Goal: Task Accomplishment & Management: Manage account settings

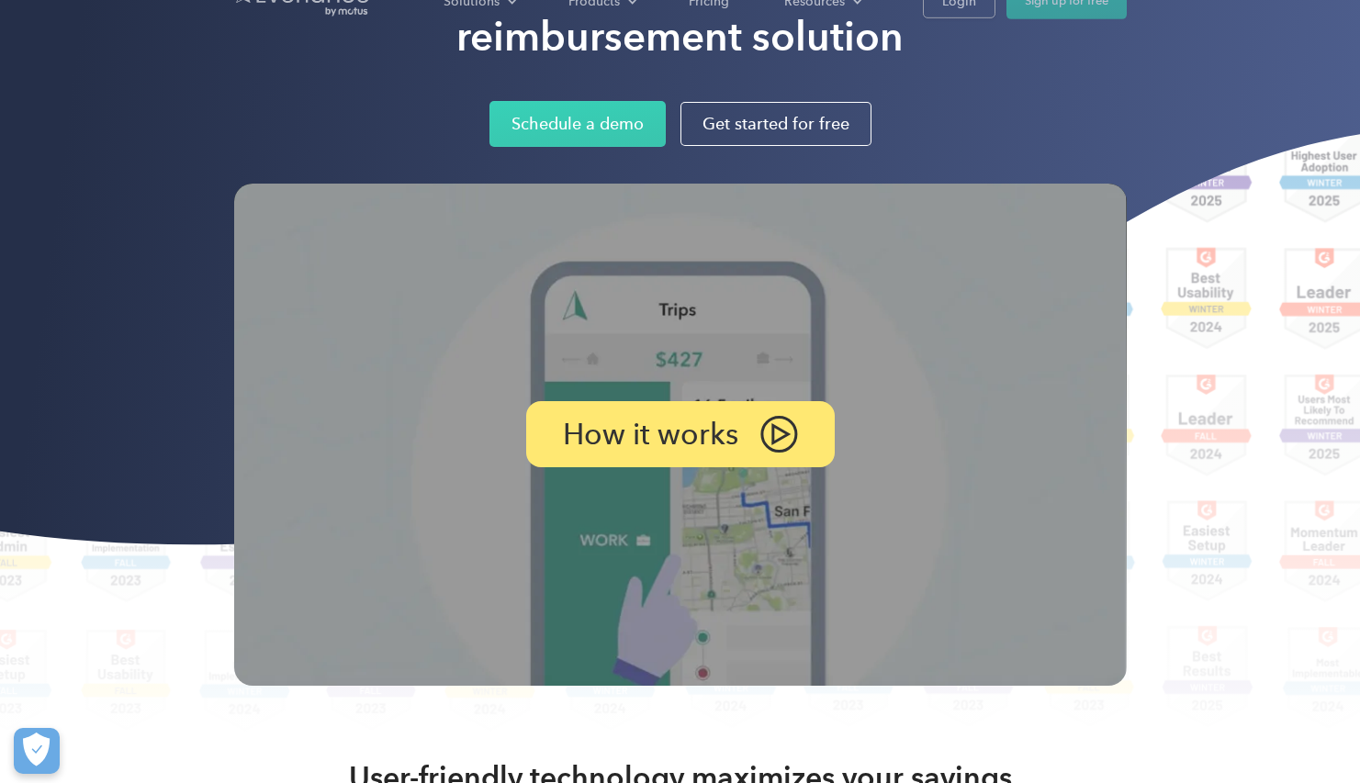
scroll to position [1887, 0]
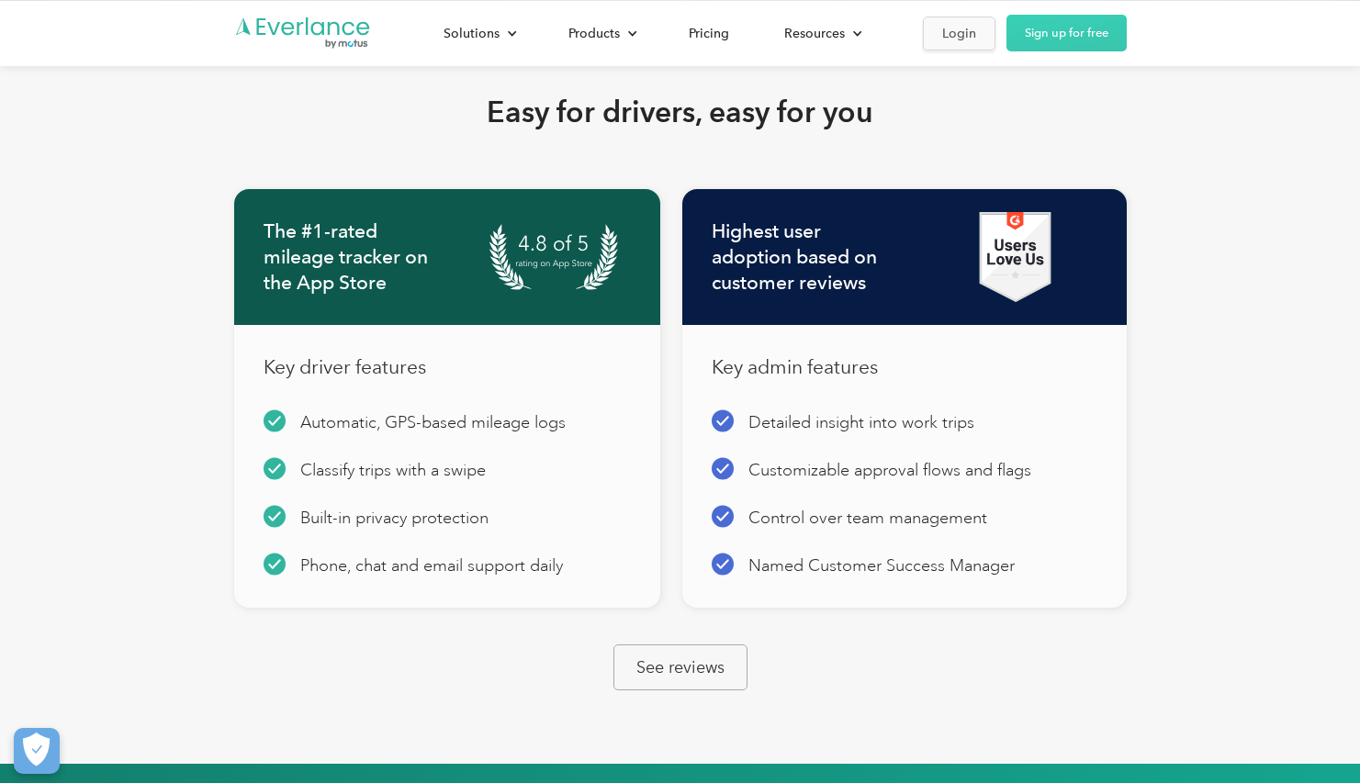
click at [956, 34] on div "Login" at bounding box center [959, 33] width 34 height 23
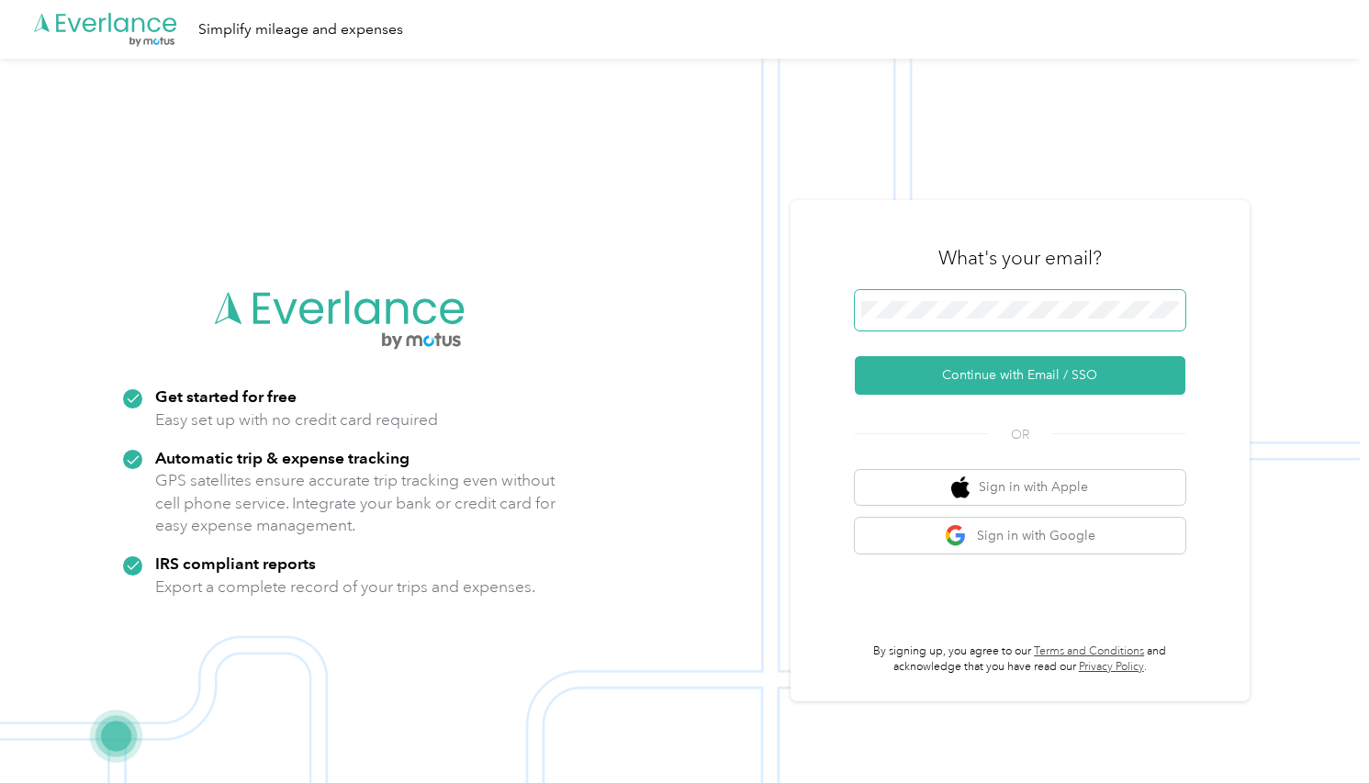
click at [1021, 324] on span at bounding box center [1020, 310] width 331 height 40
click at [748, 335] on img at bounding box center [680, 450] width 1360 height 783
click at [986, 488] on button "Sign in with Apple" at bounding box center [1020, 488] width 331 height 36
